Goal: Task Accomplishment & Management: Manage account settings

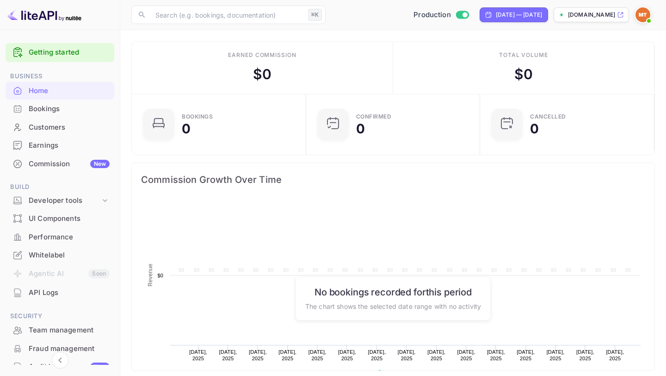
scroll to position [150, 169]
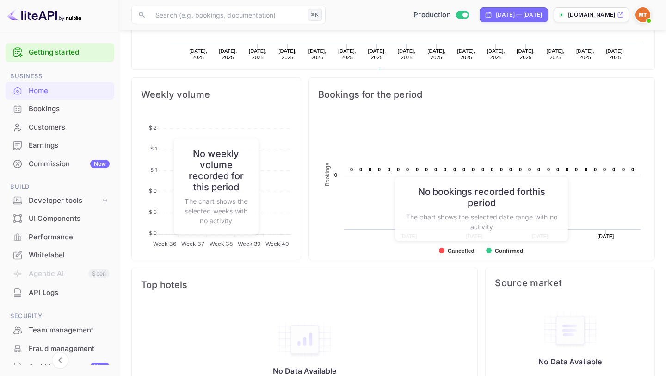
scroll to position [331, 0]
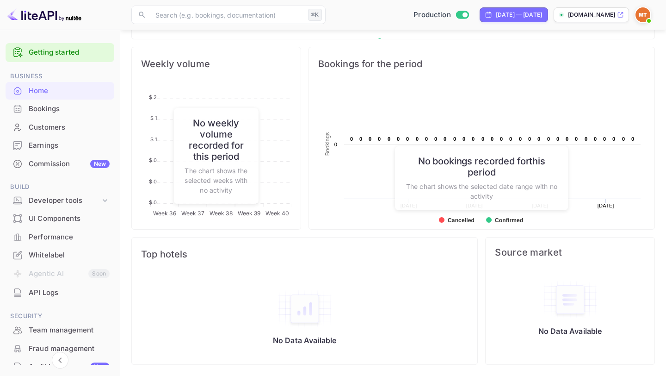
click at [441, 208] on div "No bookings recorded for this period The chart shows the selected date range wi…" at bounding box center [481, 178] width 173 height 64
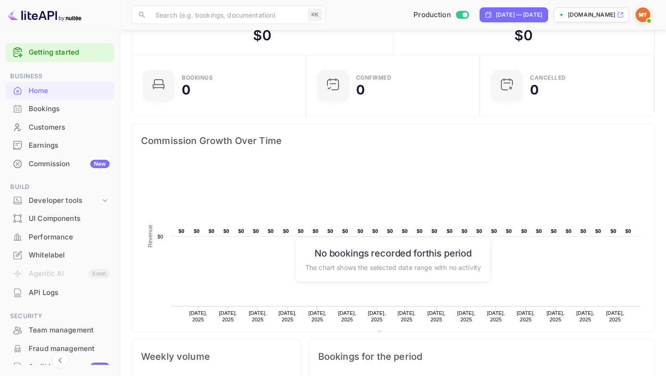
scroll to position [0, 0]
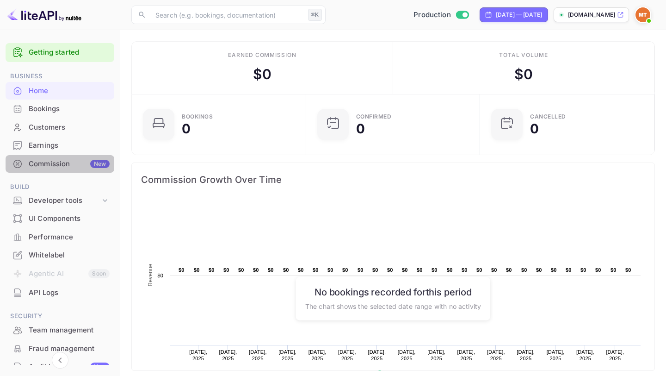
click at [65, 163] on div "Commission New" at bounding box center [69, 164] width 81 height 11
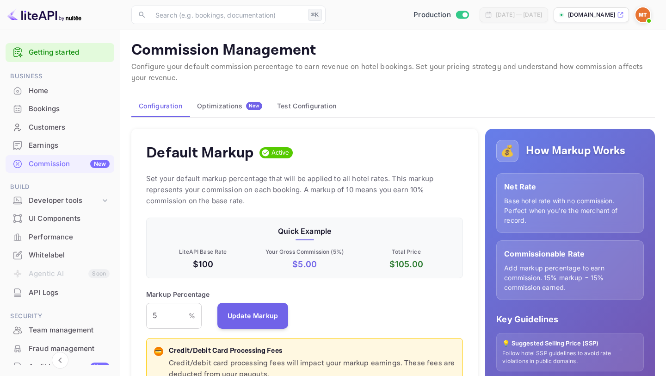
scroll to position [164, 317]
